Goal: Task Accomplishment & Management: Complete application form

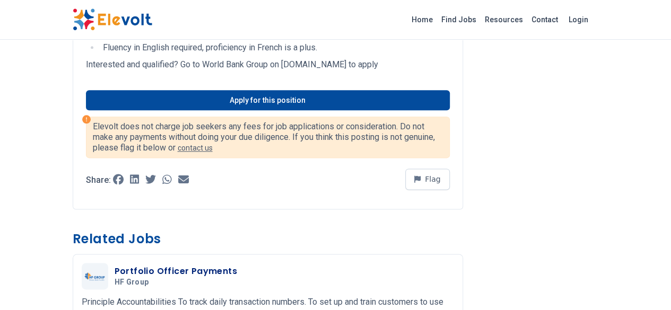
scroll to position [600, 0]
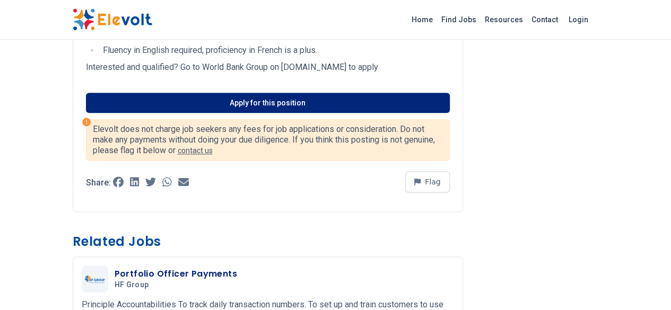
click at [268, 93] on link "Apply for this position" at bounding box center [268, 103] width 364 height 20
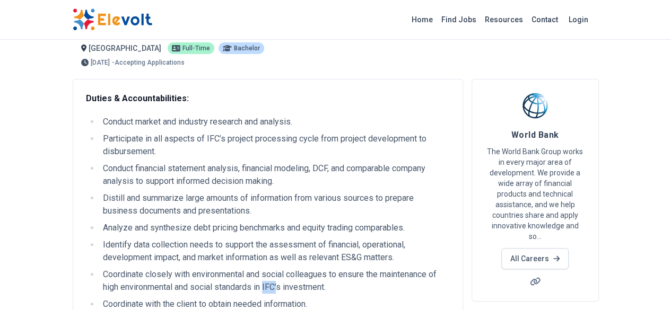
scroll to position [0, 0]
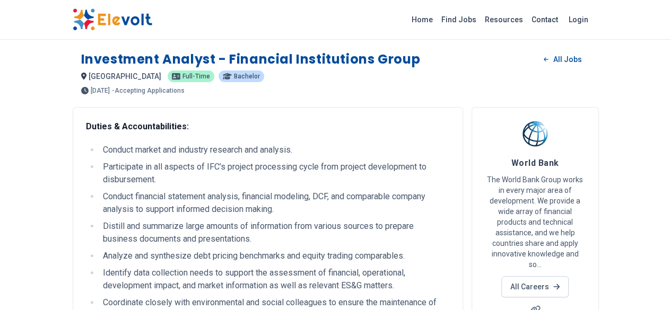
click at [170, 233] on ul "Conduct market and industry research and analysis. Participate in all aspects o…" at bounding box center [268, 267] width 364 height 246
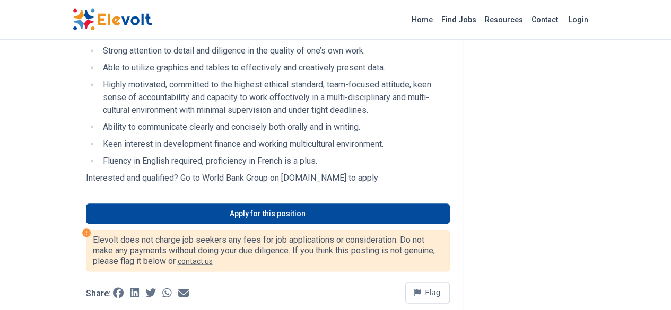
scroll to position [495, 0]
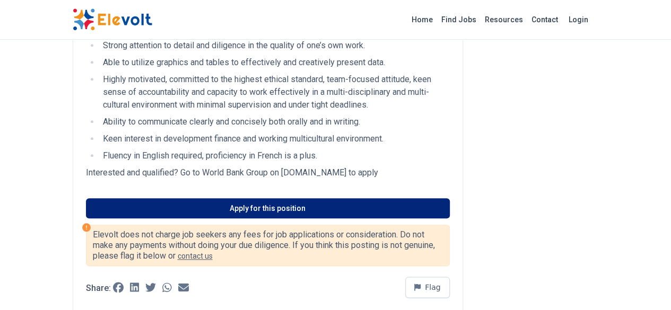
click at [244, 200] on link "Apply for this position" at bounding box center [268, 208] width 364 height 20
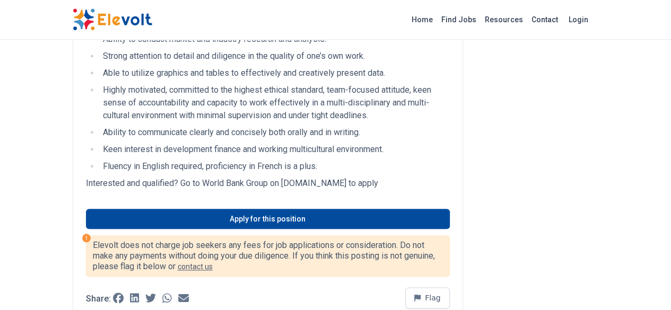
scroll to position [484, 0]
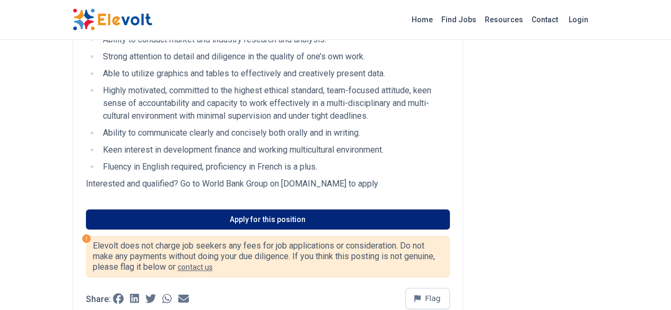
click at [225, 209] on link "Apply for this position" at bounding box center [268, 219] width 364 height 20
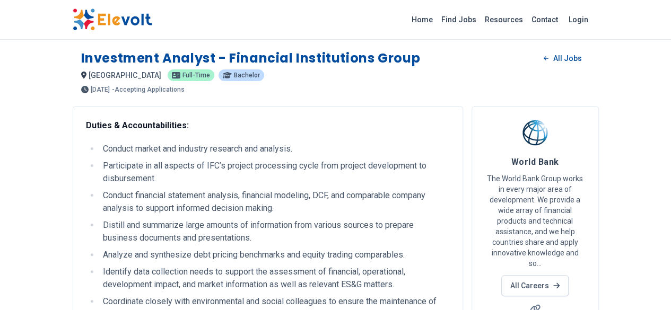
scroll to position [0, 0]
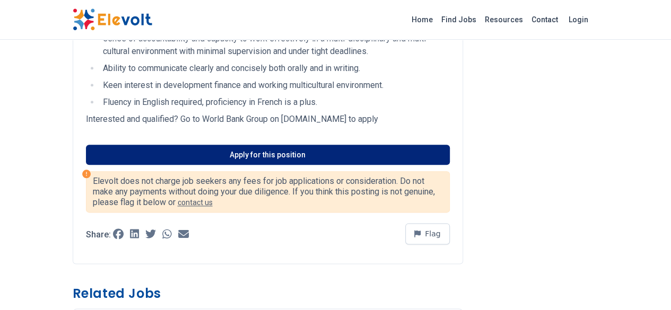
click at [257, 146] on link "Apply for this position" at bounding box center [268, 155] width 364 height 20
